Goal: Check status: Verify the current state of an ongoing process or item

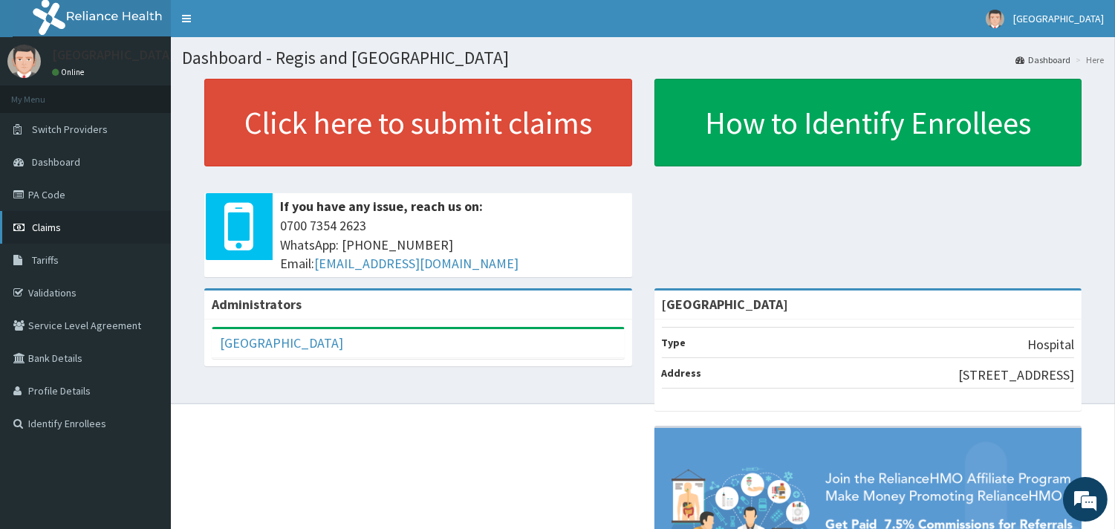
click at [69, 224] on link "Claims" at bounding box center [85, 227] width 171 height 33
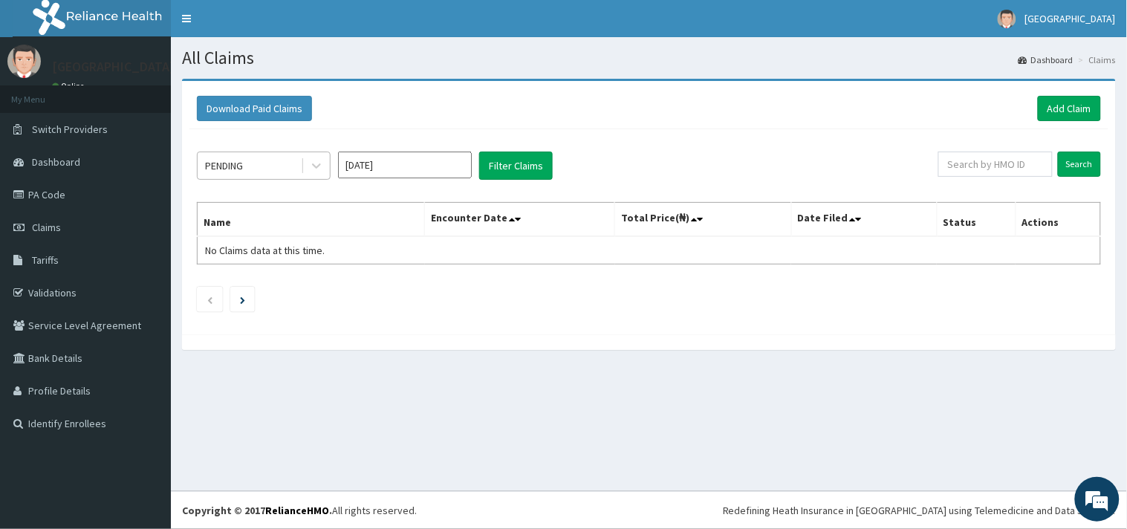
click at [253, 172] on div "PENDING" at bounding box center [249, 166] width 103 height 24
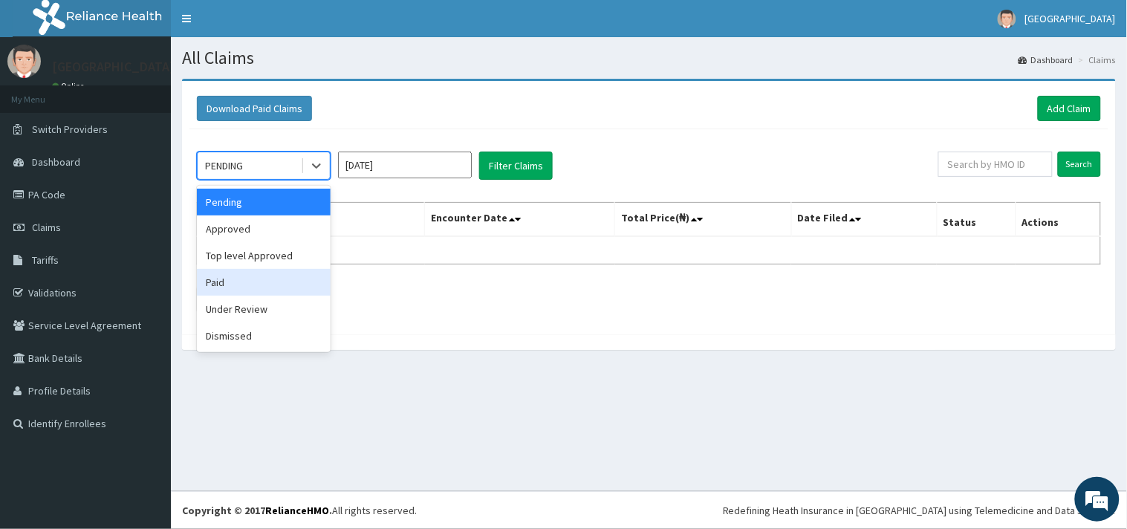
click at [262, 294] on div "Paid" at bounding box center [264, 282] width 134 height 27
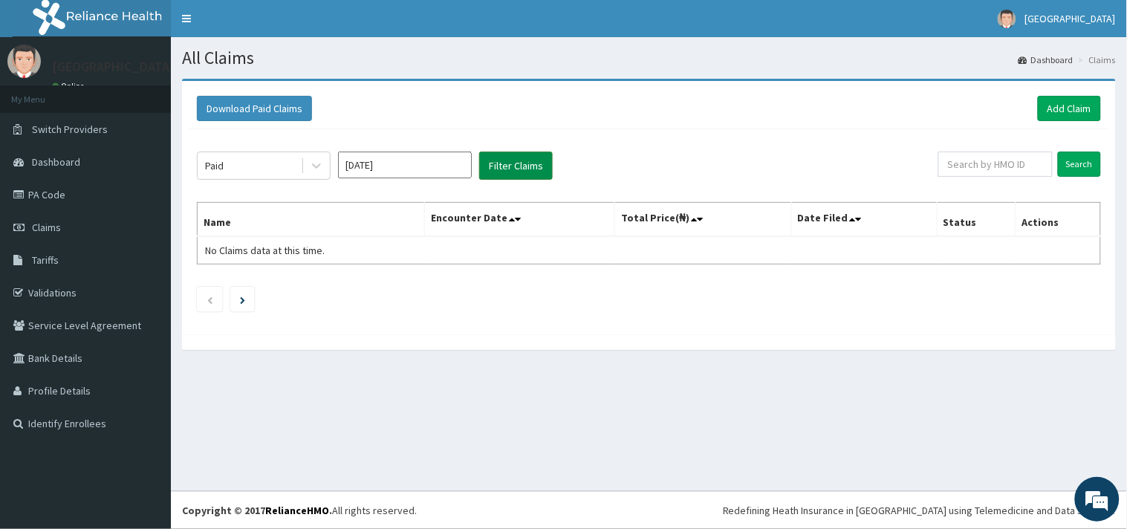
click at [493, 167] on button "Filter Claims" at bounding box center [516, 166] width 74 height 28
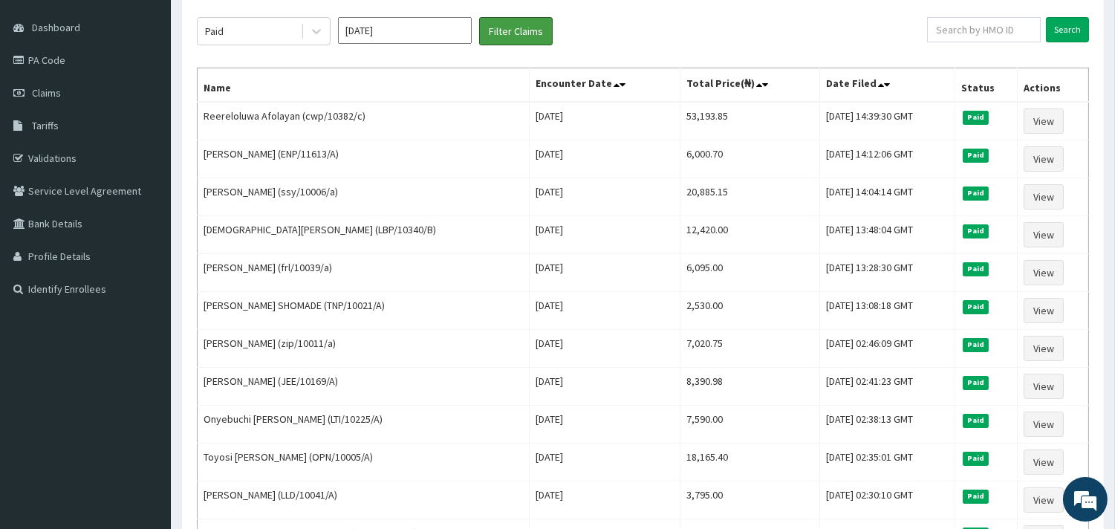
scroll to position [131, 0]
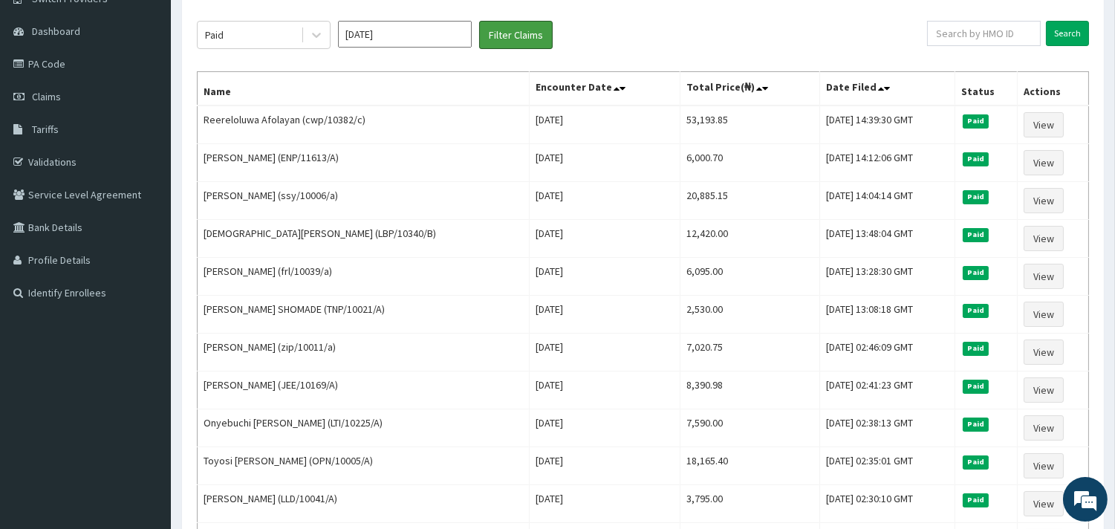
click at [479, 21] on button "Filter Claims" at bounding box center [516, 35] width 74 height 28
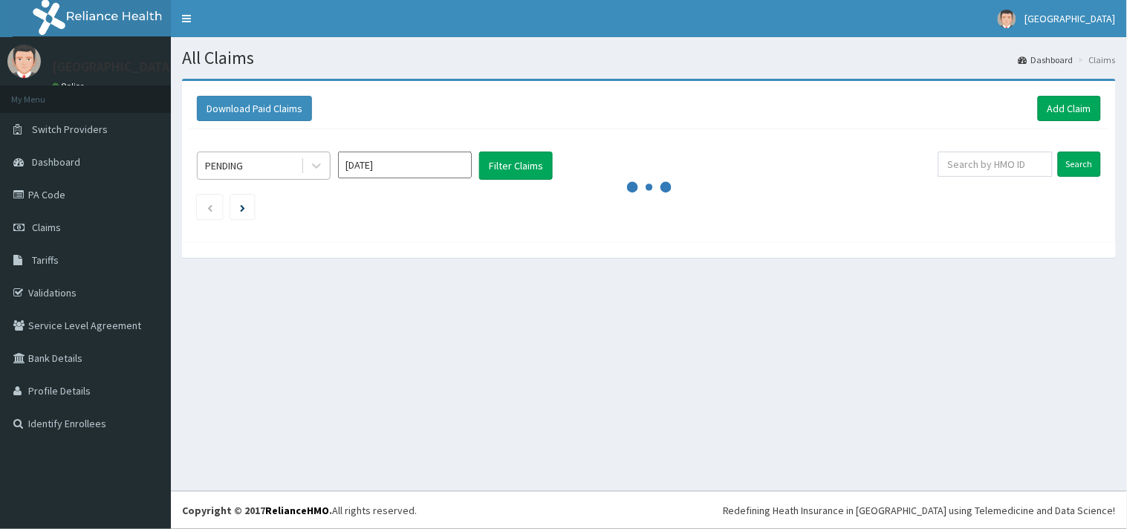
click at [285, 168] on div "PENDING" at bounding box center [249, 166] width 103 height 24
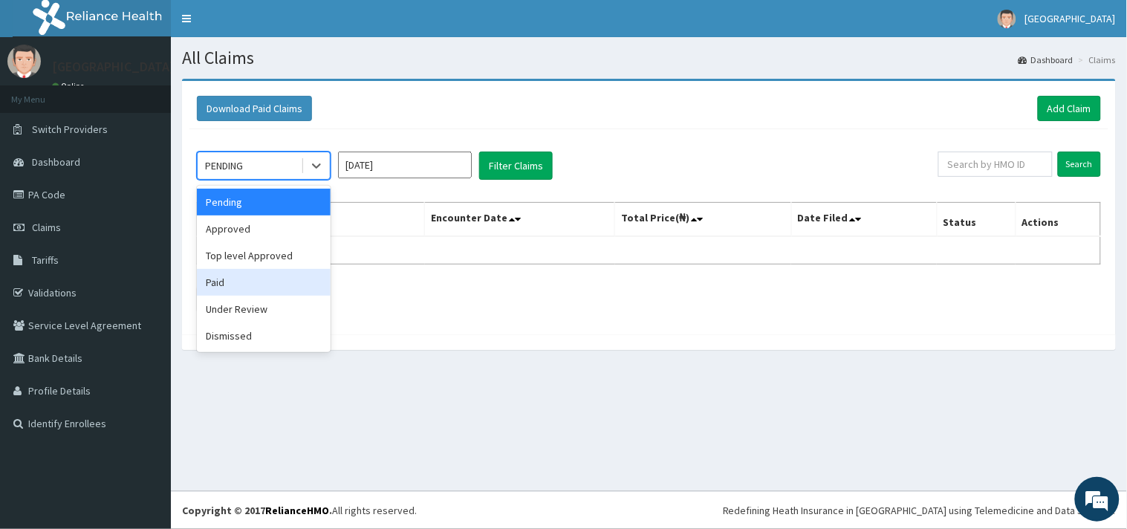
click at [241, 278] on div "Paid" at bounding box center [264, 282] width 134 height 27
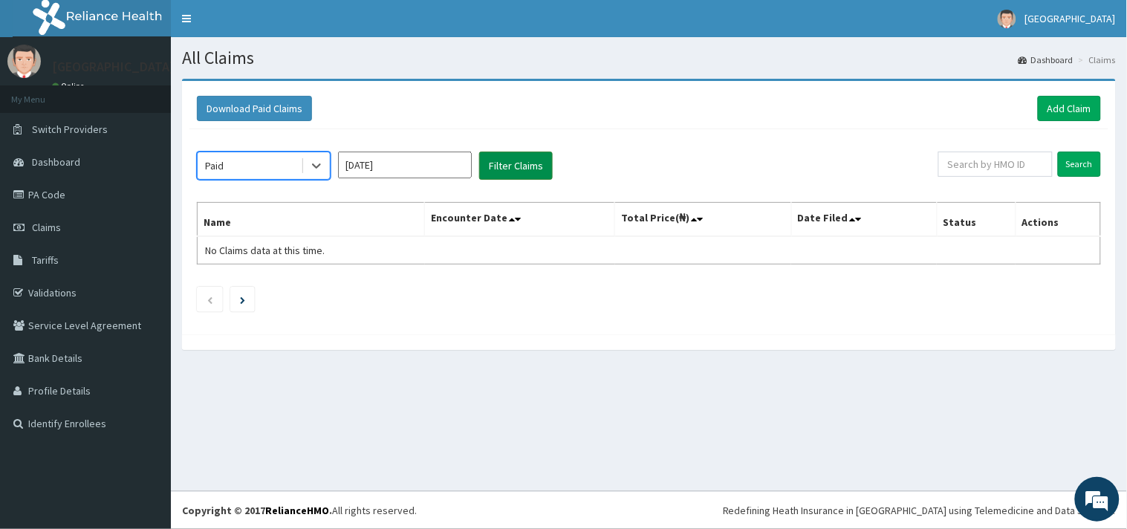
click at [530, 169] on button "Filter Claims" at bounding box center [516, 166] width 74 height 28
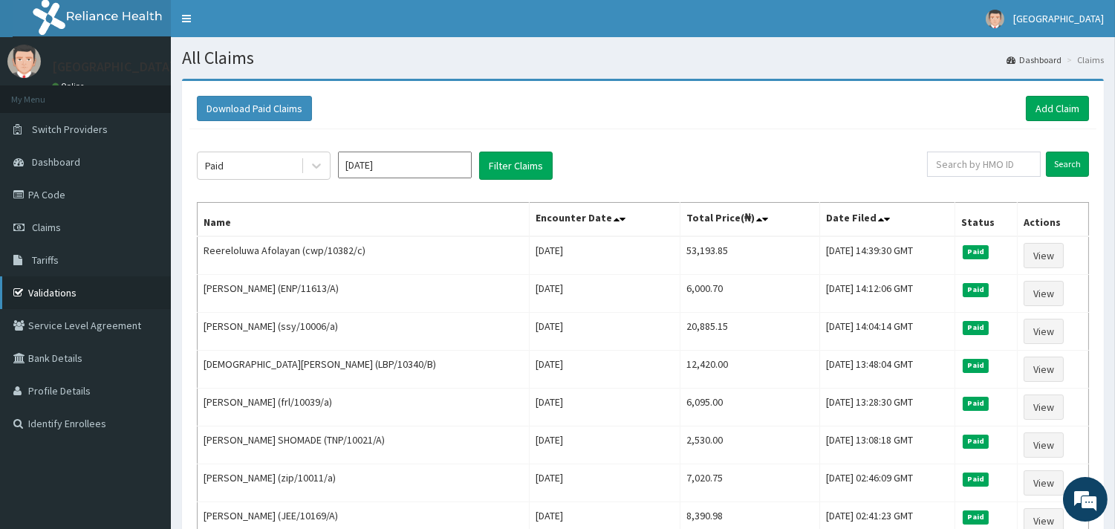
click at [48, 295] on link "Validations" at bounding box center [85, 292] width 171 height 33
